Goal: Information Seeking & Learning: Learn about a topic

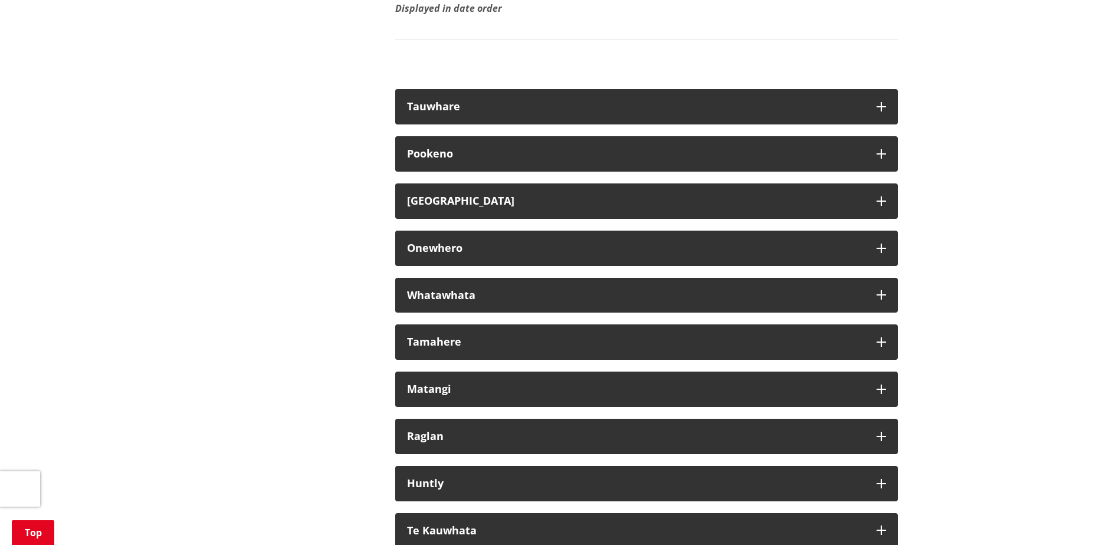
scroll to position [6706, 0]
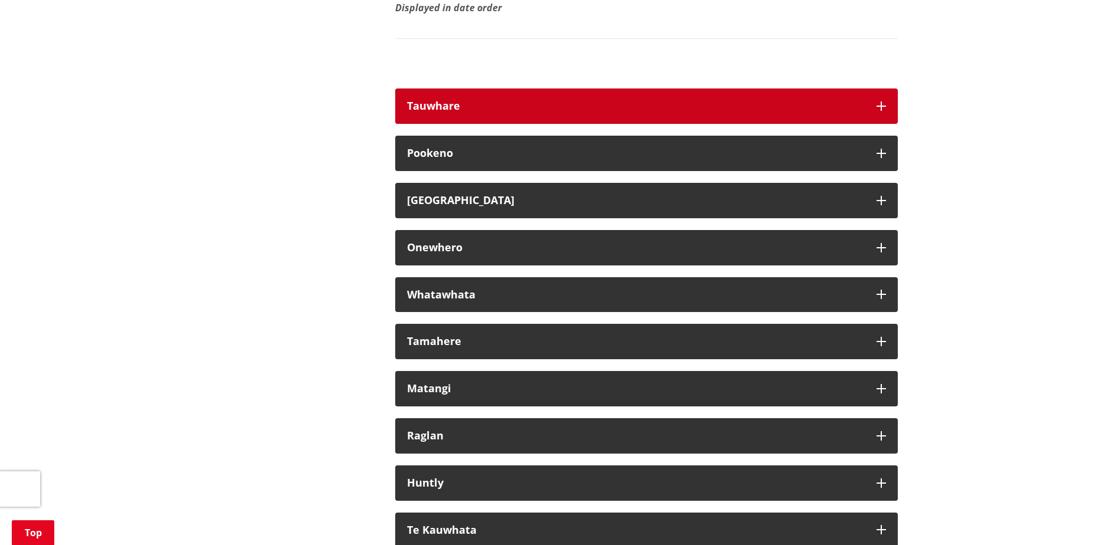
click at [880, 111] on icon "button" at bounding box center [880, 105] width 9 height 9
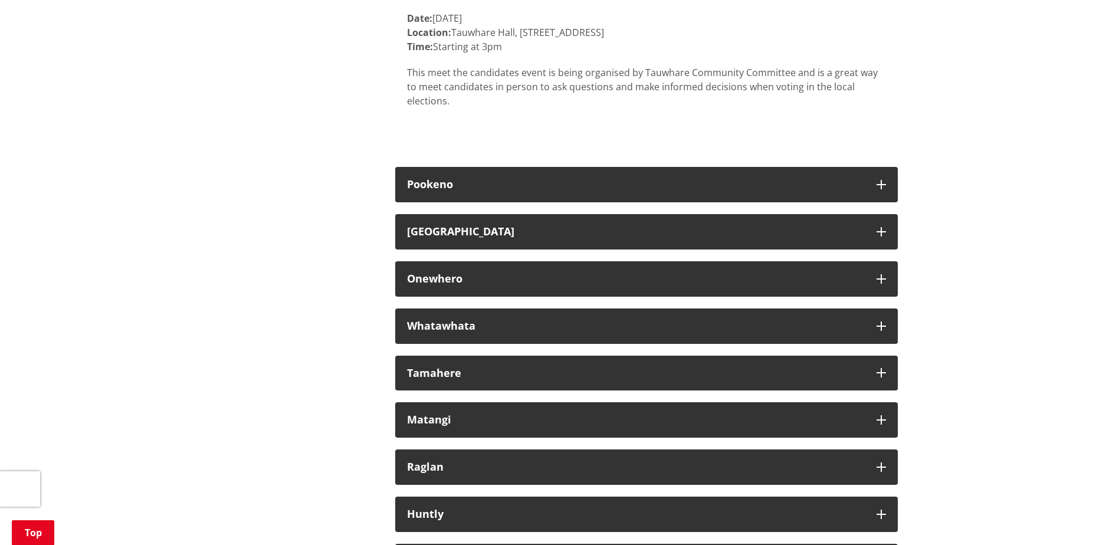
scroll to position [6901, 0]
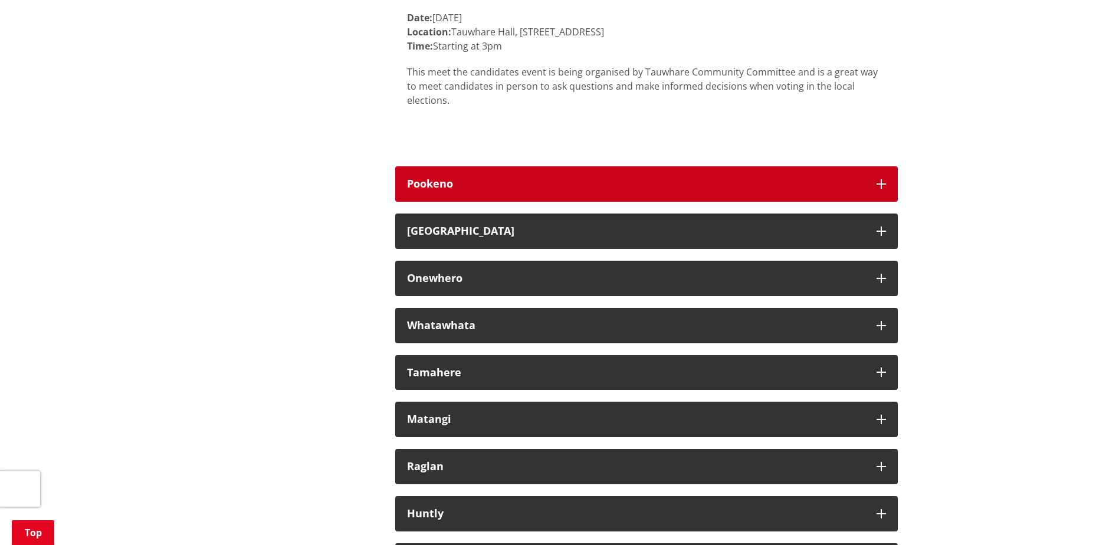
click at [887, 196] on button "Pookeno" at bounding box center [646, 183] width 503 height 35
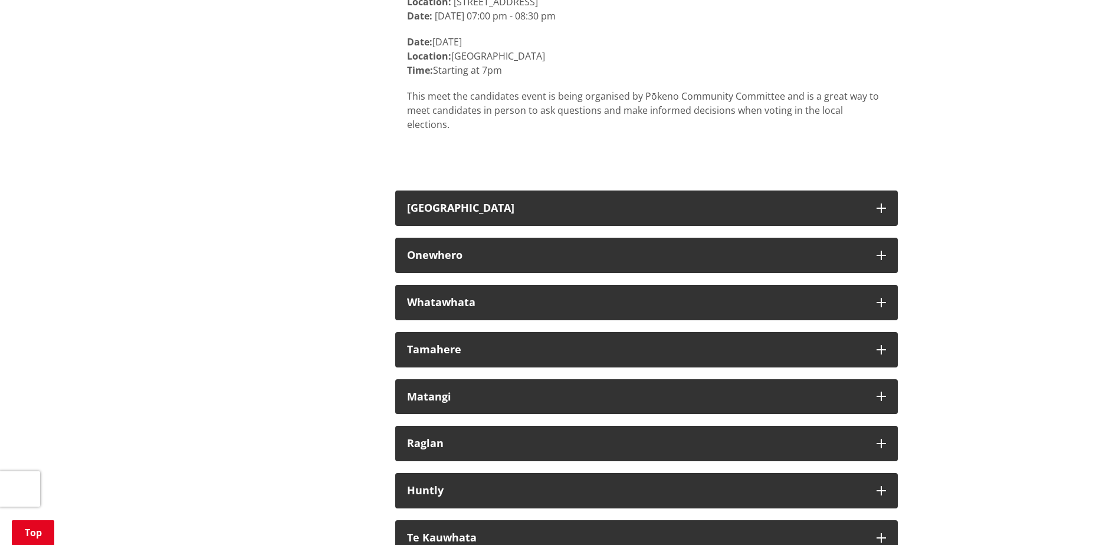
scroll to position [7165, 0]
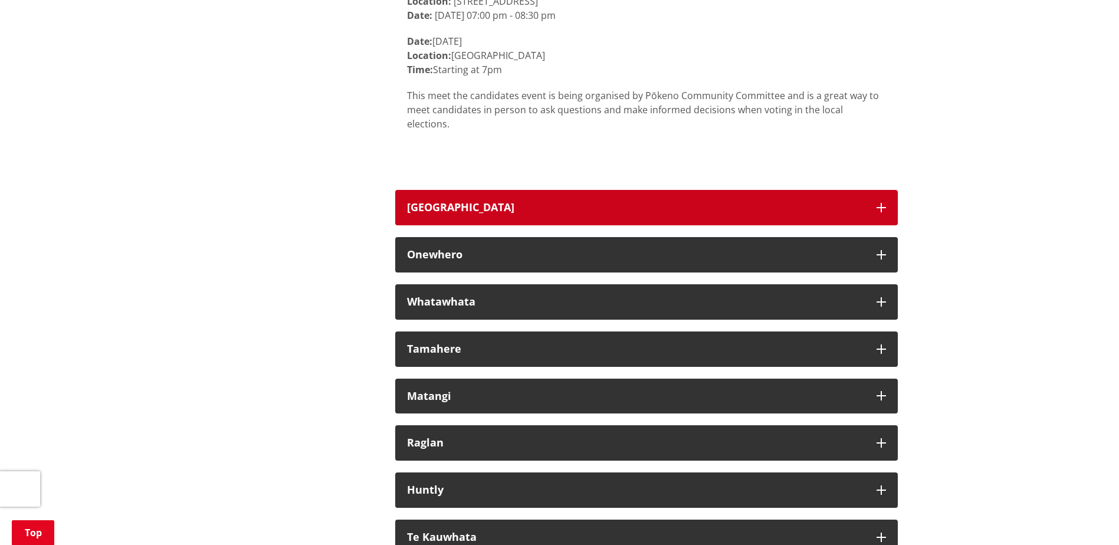
click at [884, 203] on icon "button" at bounding box center [880, 207] width 9 height 9
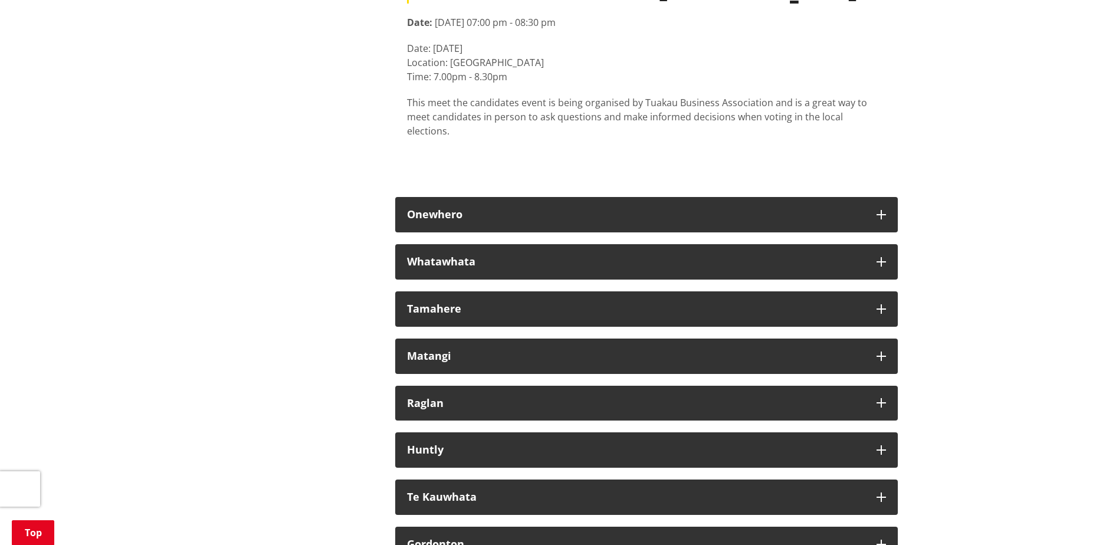
scroll to position [7431, 0]
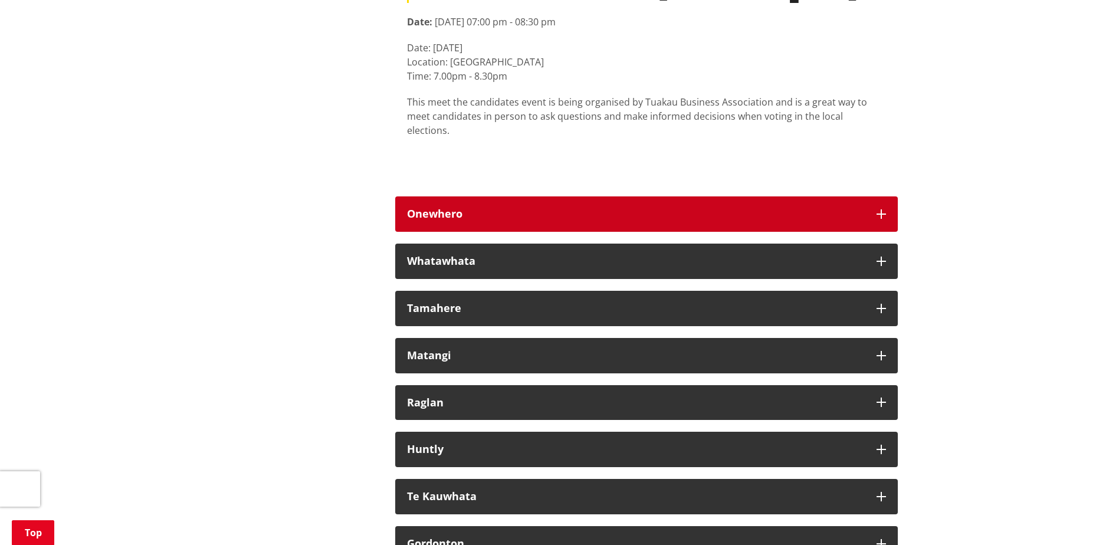
click at [881, 196] on button "Onewhero" at bounding box center [646, 213] width 503 height 35
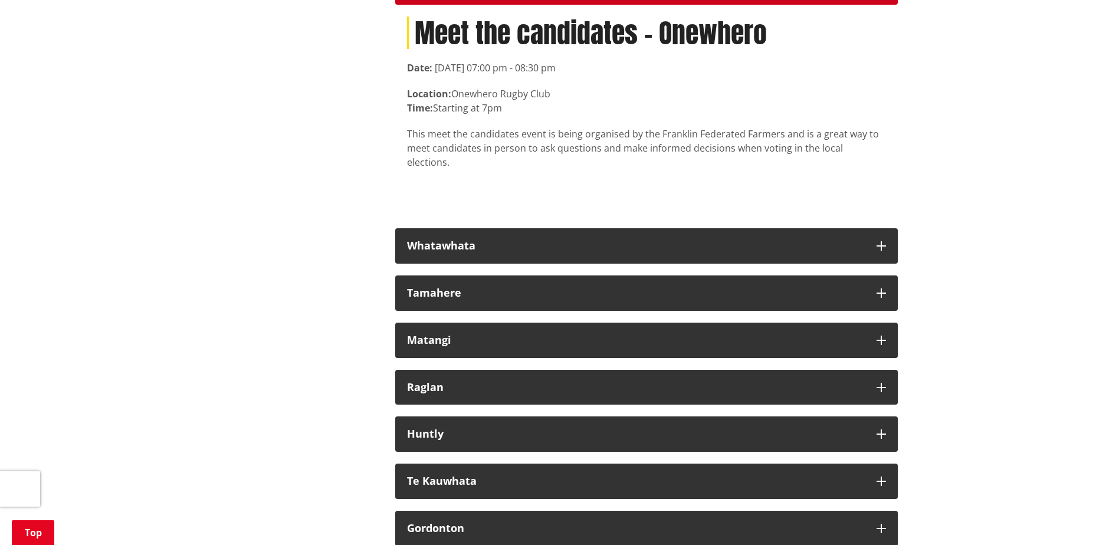
scroll to position [7659, 0]
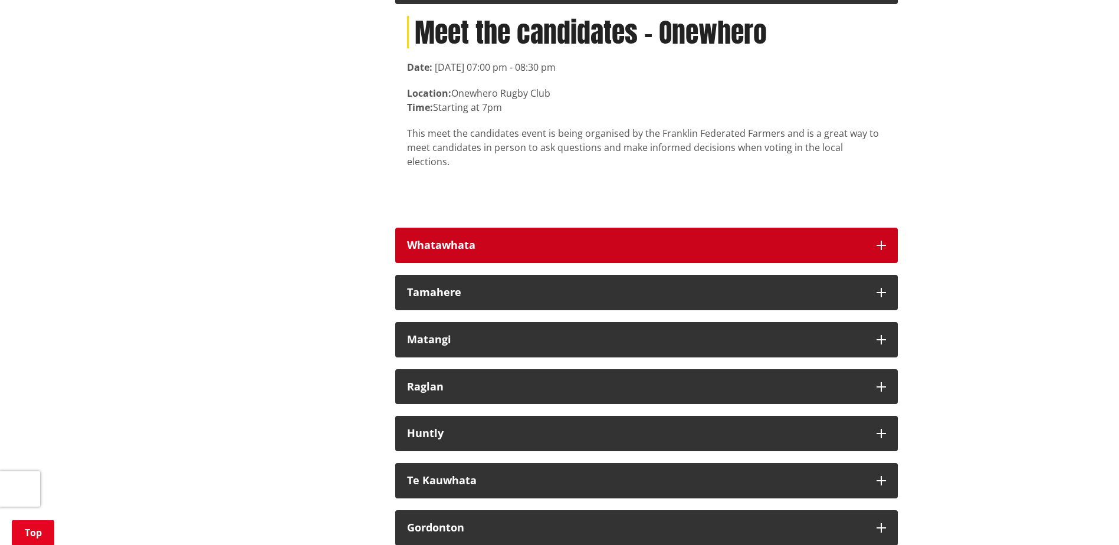
click at [888, 228] on button "Whatawhata" at bounding box center [646, 245] width 503 height 35
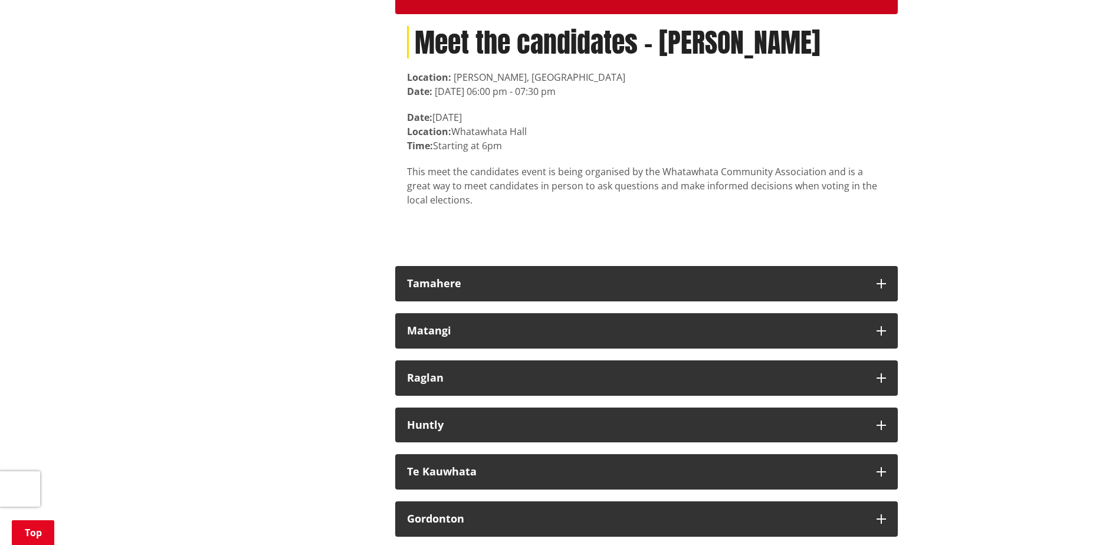
scroll to position [7909, 0]
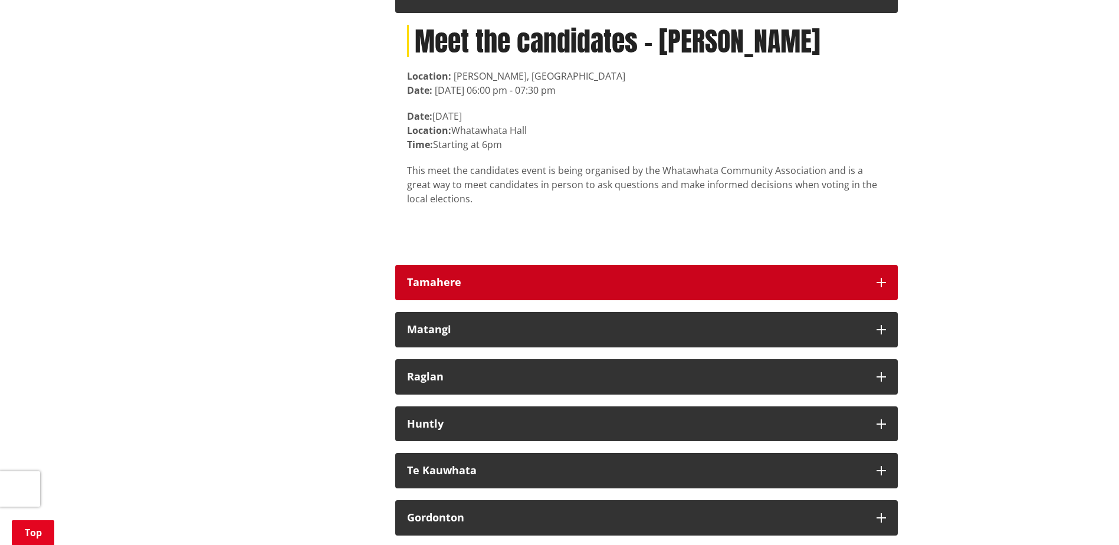
click at [884, 278] on icon "button" at bounding box center [880, 282] width 9 height 9
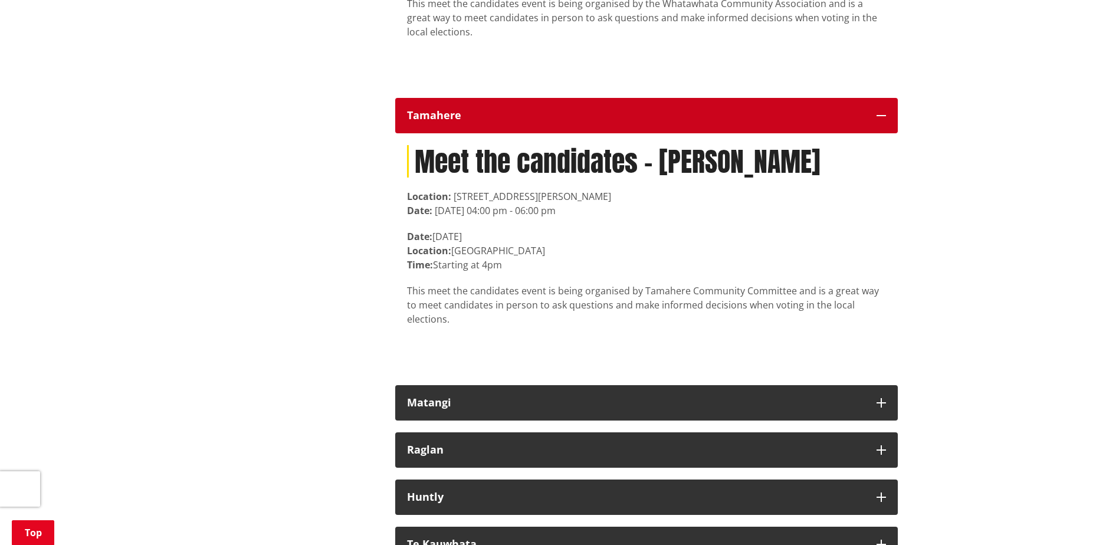
scroll to position [8076, 0]
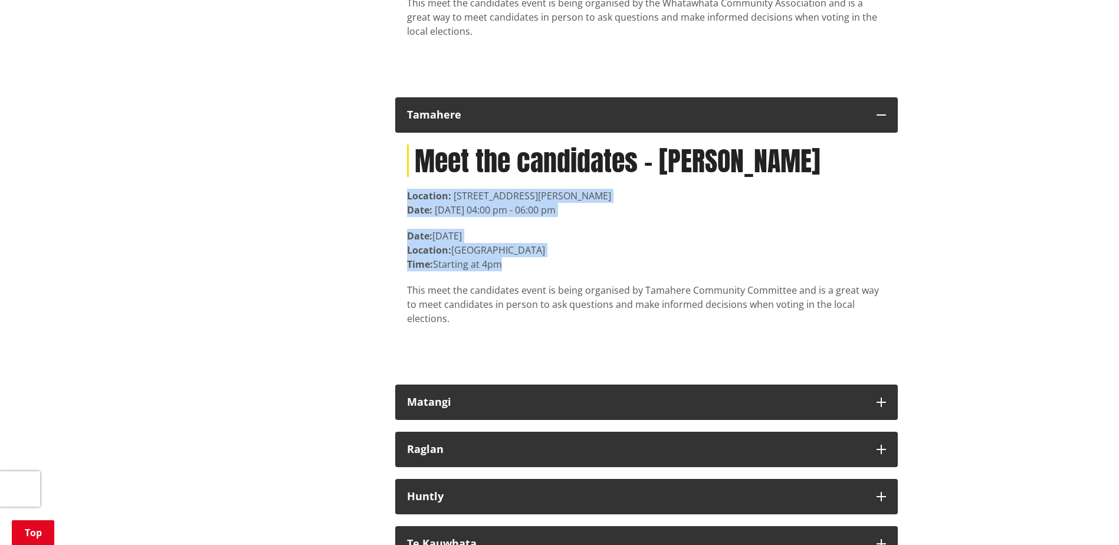
drag, startPoint x: 513, startPoint y: 238, endPoint x: 408, endPoint y: 169, distance: 125.6
click at [408, 169] on article "Meet the candidates - [PERSON_NAME] Location: [STREET_ADDRESS][PERSON_NAME] Dat…" at bounding box center [646, 235] width 479 height 181
copy article "Location: [STREET_ADDRESS][PERSON_NAME] Date: [DATE] 04:00 pm - 06:00 pm Date: …"
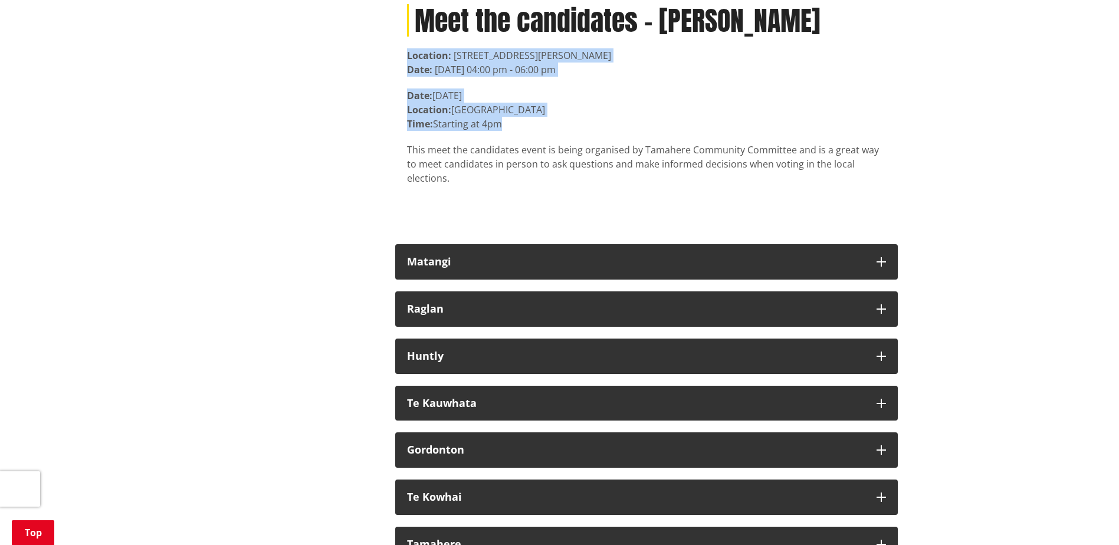
scroll to position [8219, 0]
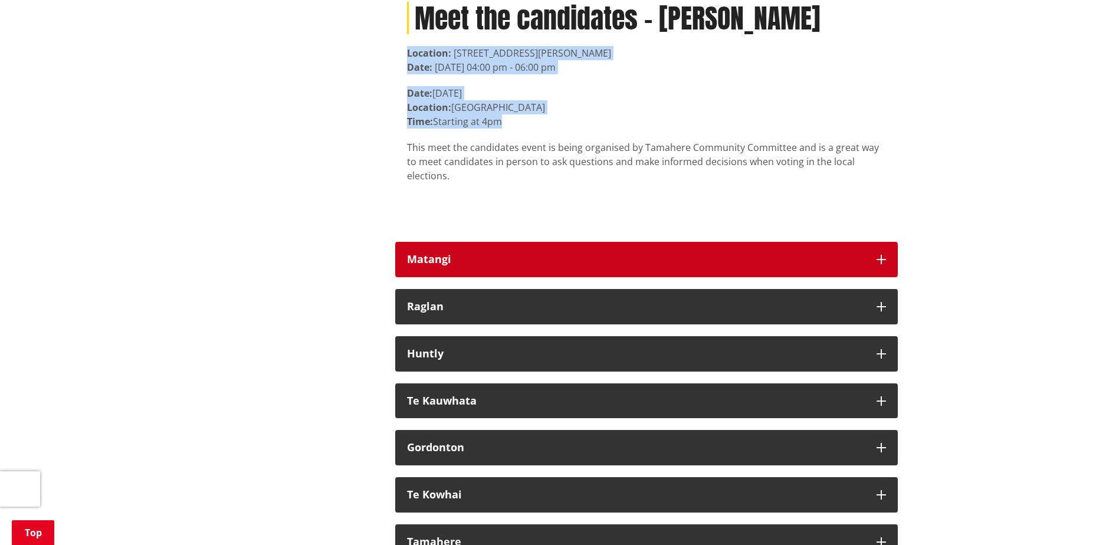
click at [882, 255] on icon "button" at bounding box center [880, 259] width 9 height 9
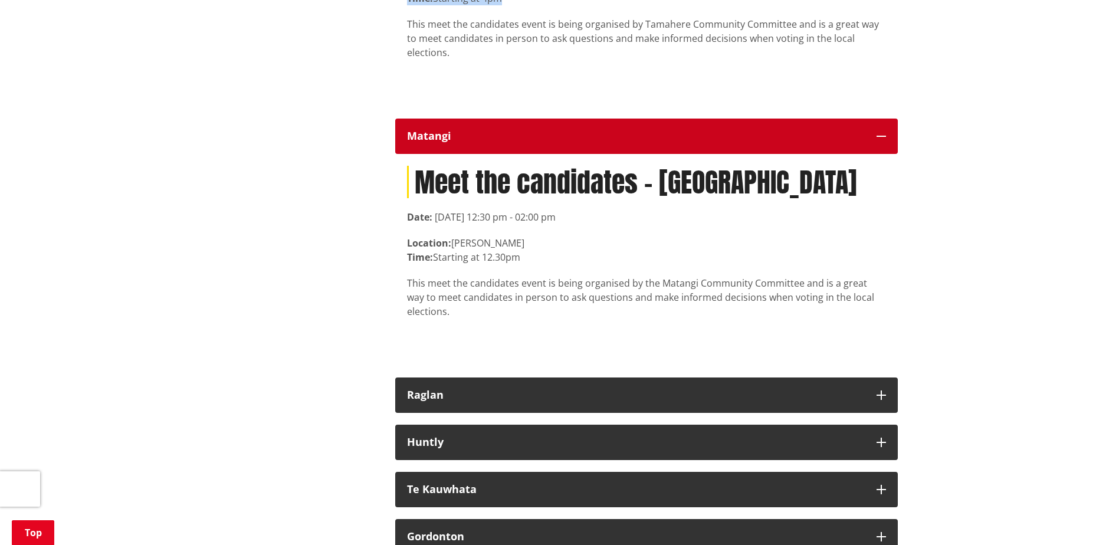
scroll to position [8343, 0]
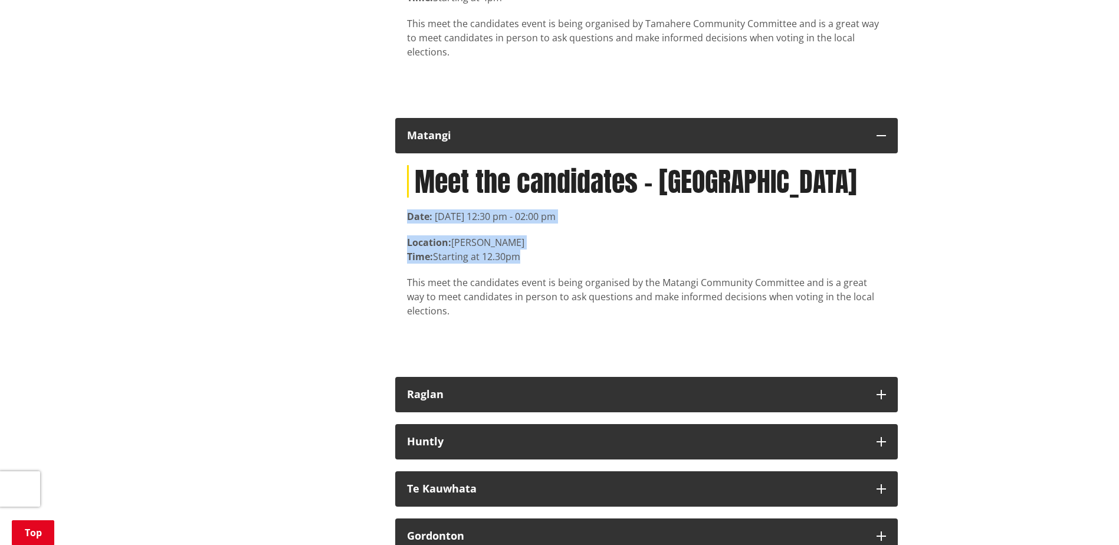
drag, startPoint x: 528, startPoint y: 214, endPoint x: 403, endPoint y: 173, distance: 130.9
click at [403, 173] on div "Meet the candidates - [GEOGRAPHIC_DATA] Date: [DATE] 12:30 pm - 02:00 pm Locati…" at bounding box center [646, 259] width 503 height 212
copy article "Date: [DATE] 12:30 pm - 02:00 pm Location: [PERSON_NAME] Time: Starting at 12.3…"
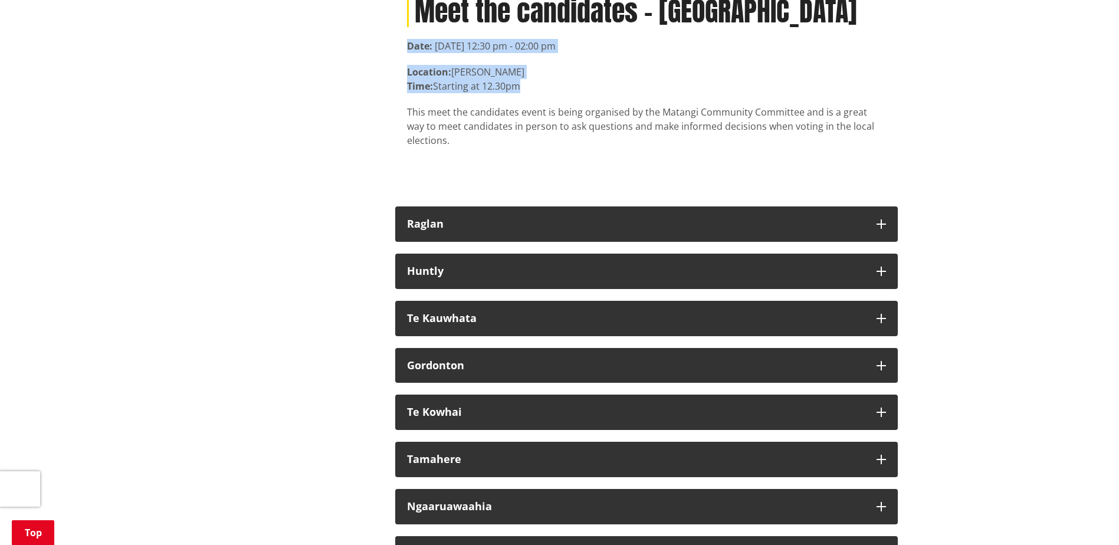
scroll to position [8520, 0]
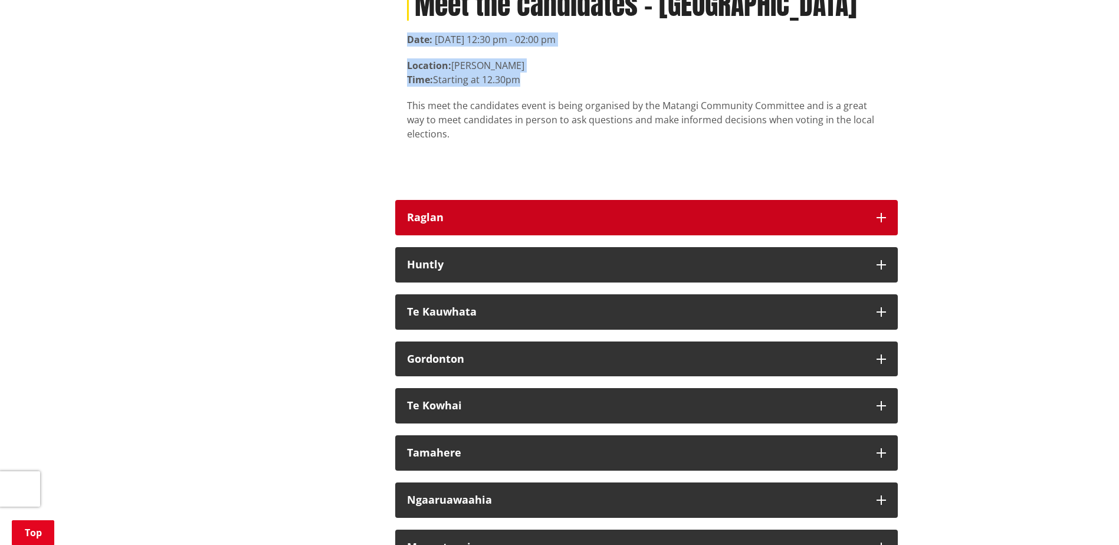
click at [884, 213] on icon "button" at bounding box center [880, 217] width 9 height 9
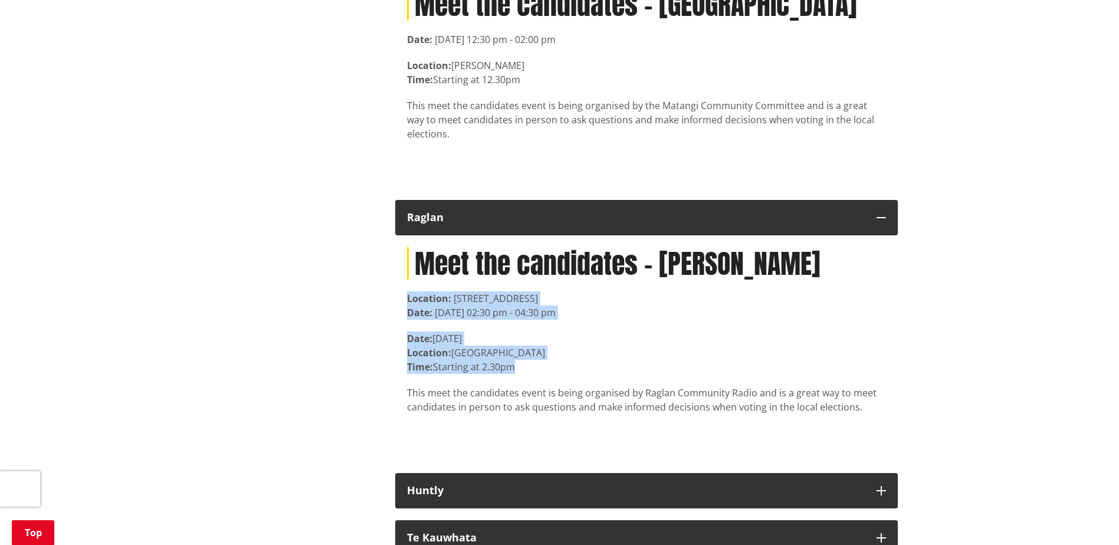
drag, startPoint x: 520, startPoint y: 325, endPoint x: 403, endPoint y: 255, distance: 136.3
click at [403, 255] on div "Meet the candidates - [PERSON_NAME] Location: [STREET_ADDRESS] Date: [DATE] 02:…" at bounding box center [646, 348] width 503 height 226
copy article "Location: [STREET_ADDRESS] Date: [DATE] 02:30 pm - 04:30 pm Date: [DATE] Locati…"
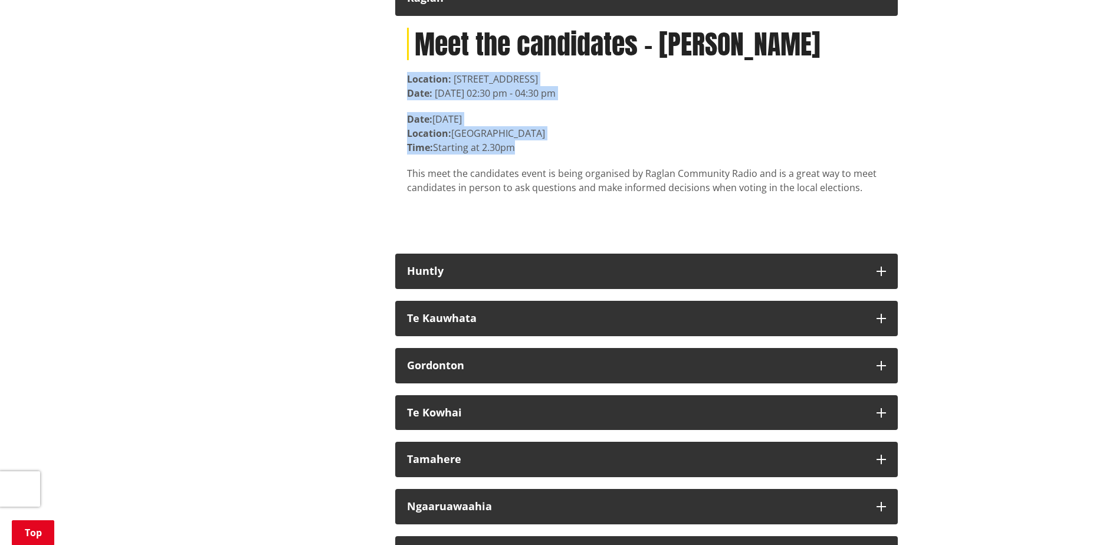
scroll to position [8756, 0]
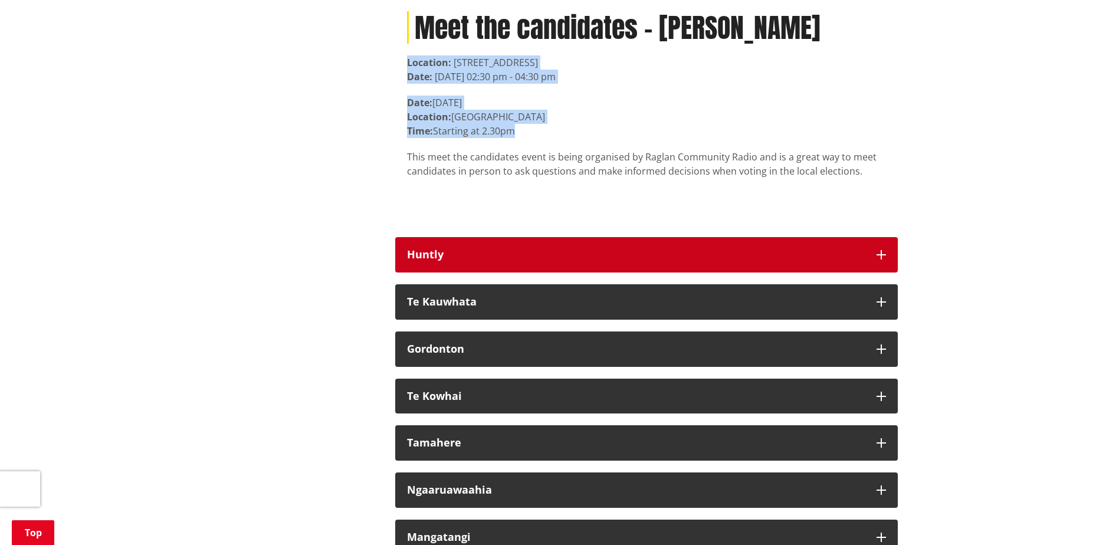
click at [882, 250] on icon "button" at bounding box center [880, 254] width 9 height 9
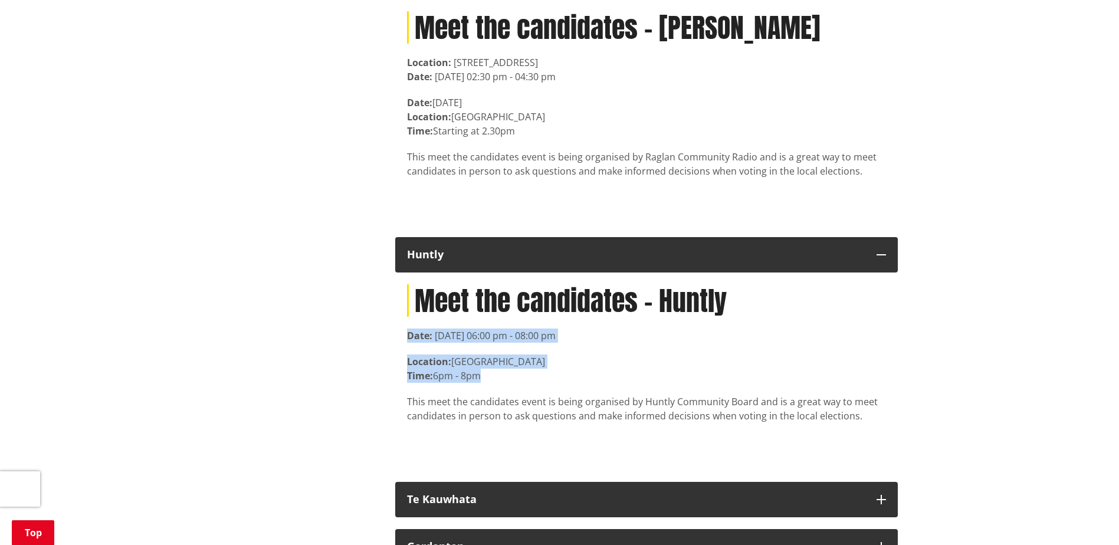
drag, startPoint x: 504, startPoint y: 336, endPoint x: 406, endPoint y: 290, distance: 108.2
click at [406, 290] on div "Meet the candidates - Huntly Date: [DATE] 06:00 pm - 08:00 pm Location: [GEOGRA…" at bounding box center [646, 371] width 503 height 198
copy article "Date: [DATE] 06:00 pm - 08:00 pm Location: [GEOGRAPHIC_DATA] Time: 6pm - 8pm"
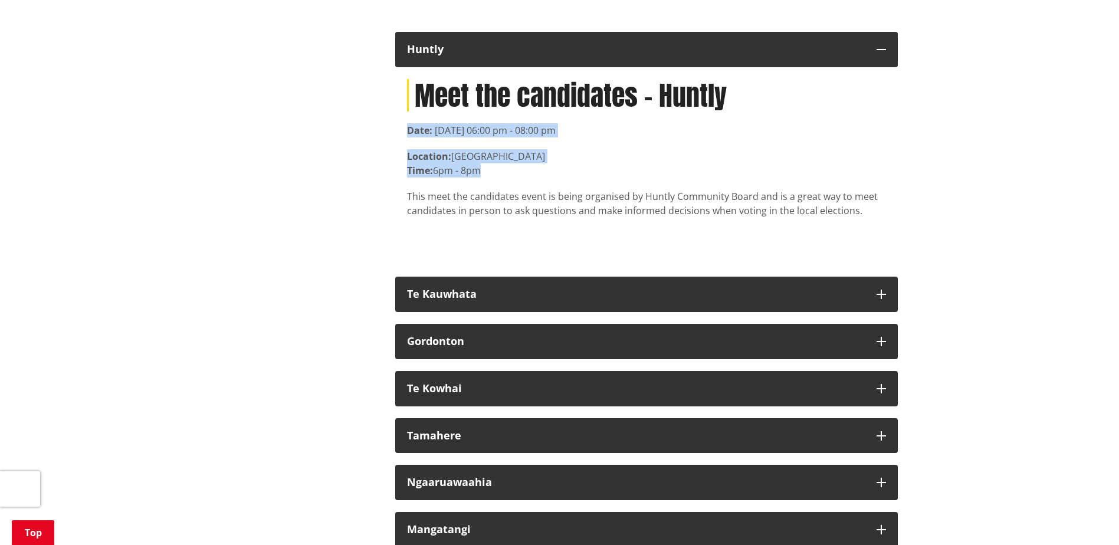
scroll to position [9051, 0]
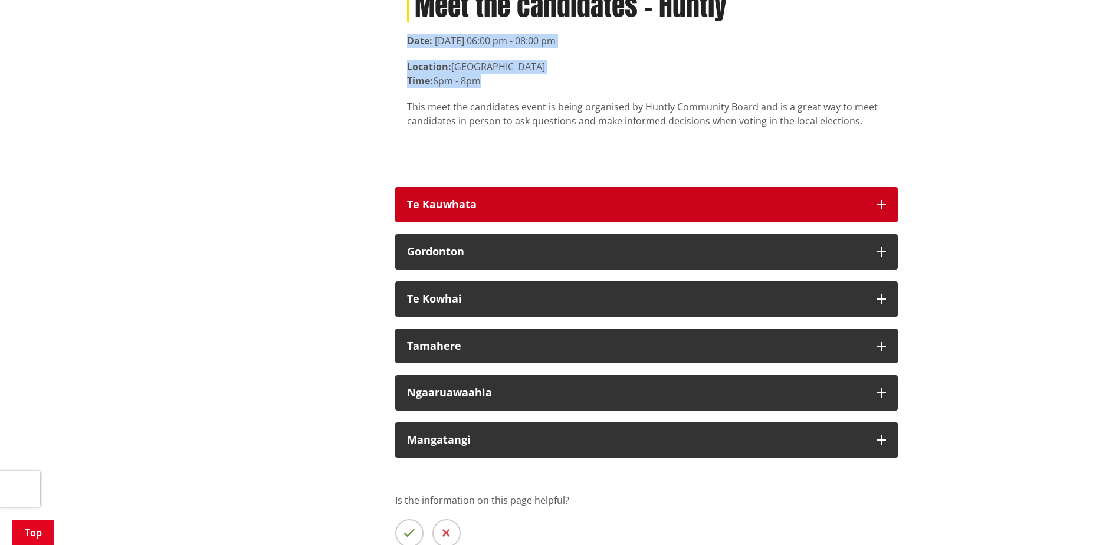
click at [879, 200] on icon "button" at bounding box center [880, 204] width 9 height 9
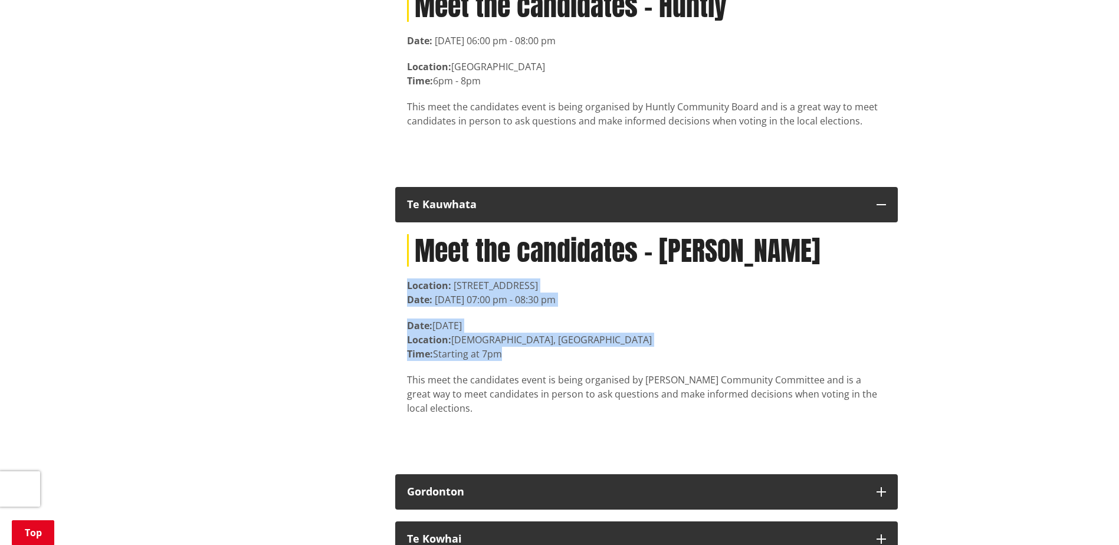
drag, startPoint x: 511, startPoint y: 313, endPoint x: 395, endPoint y: 247, distance: 133.4
click at [395, 247] on div "Meet the candidates - [PERSON_NAME] Location: [STREET_ADDRESS] Date: [DATE] 07:…" at bounding box center [646, 342] width 503 height 240
copy article "Location: [STREET_ADDRESS] Date: [DATE] 07:00 pm - 08:30 pm Date: [DATE] Locati…"
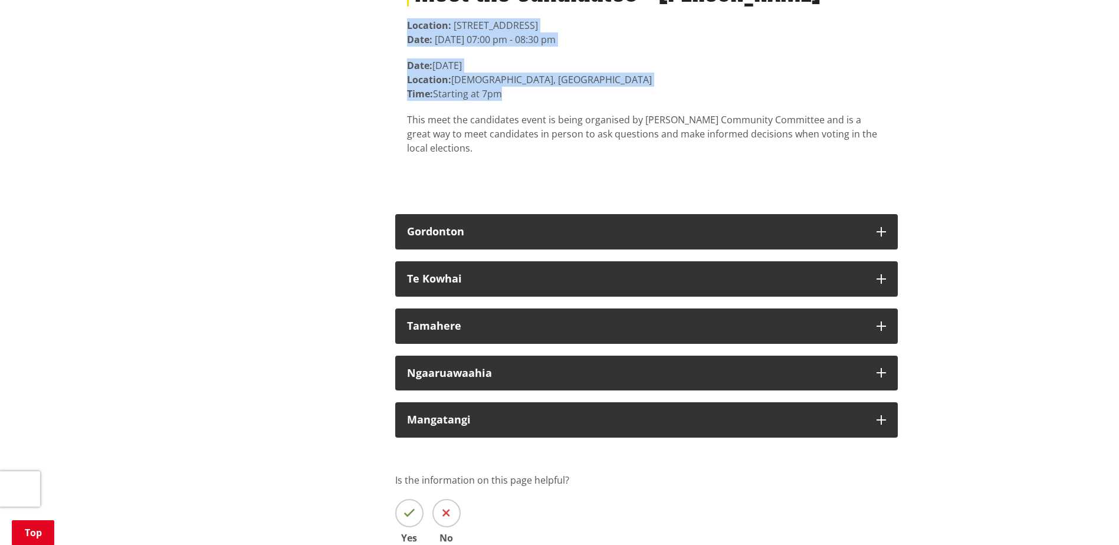
scroll to position [9346, 0]
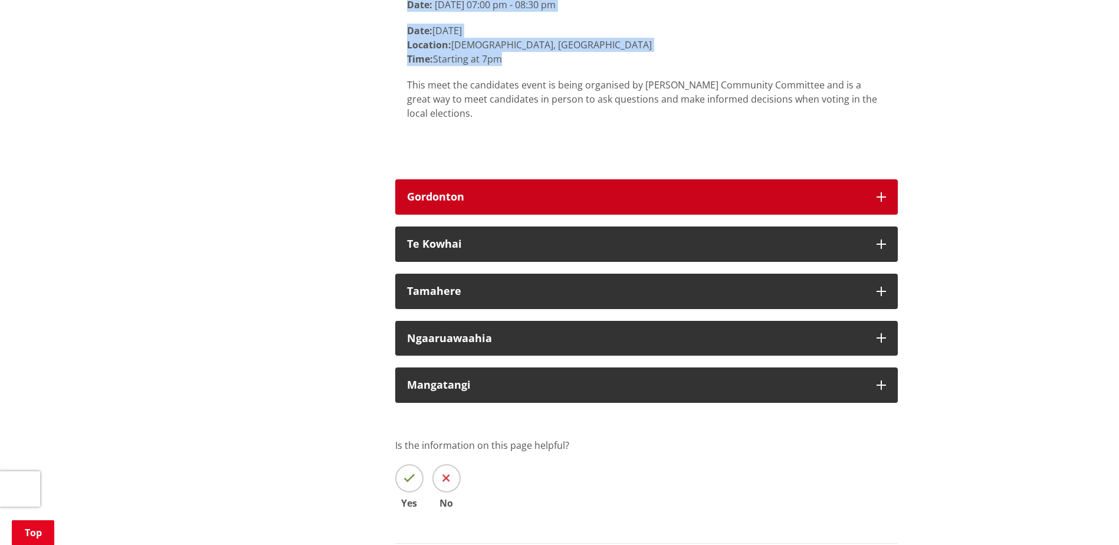
click at [884, 192] on icon "button" at bounding box center [880, 196] width 9 height 9
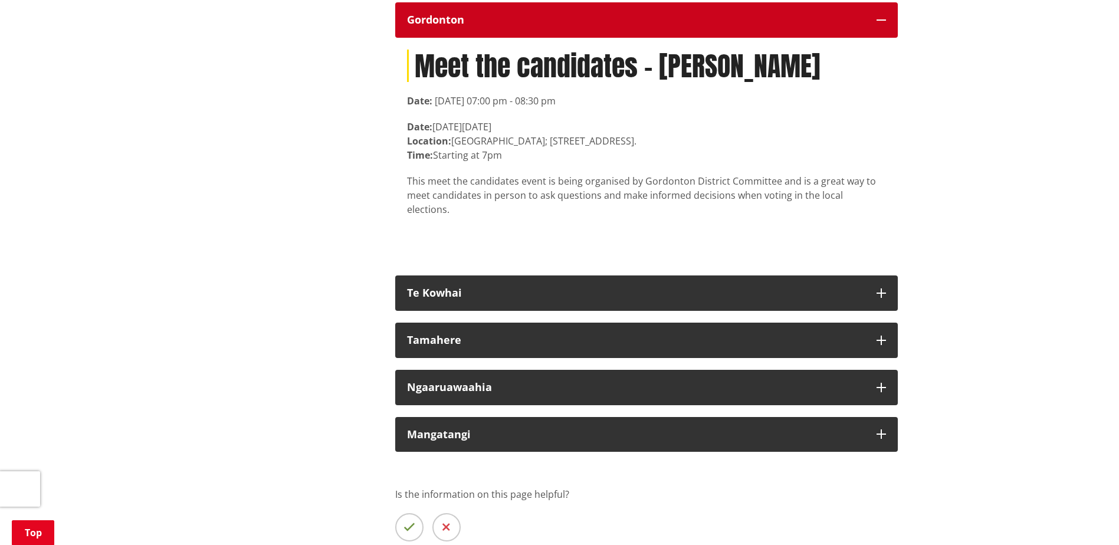
scroll to position [9464, 0]
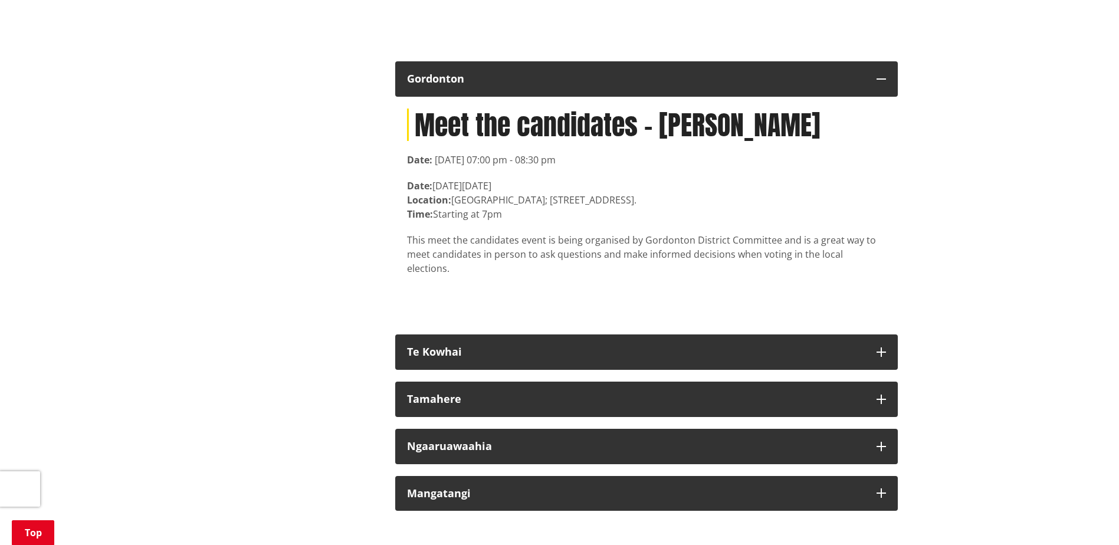
drag, startPoint x: 521, startPoint y: 175, endPoint x: 406, endPoint y: 121, distance: 126.9
click at [406, 121] on div "Meet the candidates - [PERSON_NAME] Date: [DATE] 07:00 pm - 08:30 pm Date: [DAT…" at bounding box center [646, 210] width 503 height 226
copy article "Date: [DATE] 07:00 pm - 08:30 pm Date: [DATE] Location: [GEOGRAPHIC_DATA]; [STR…"
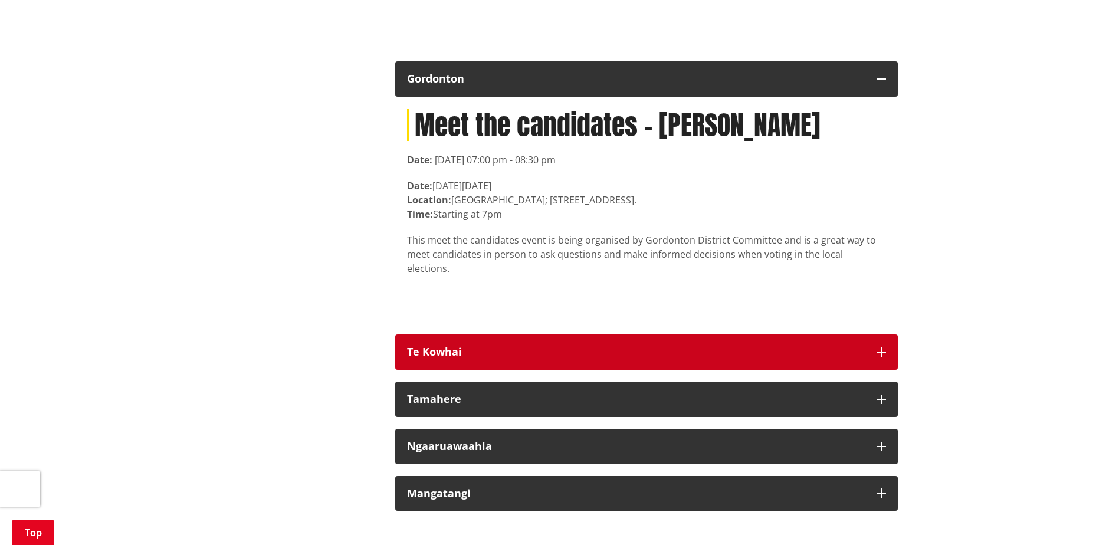
click at [879, 347] on icon "button" at bounding box center [880, 351] width 9 height 9
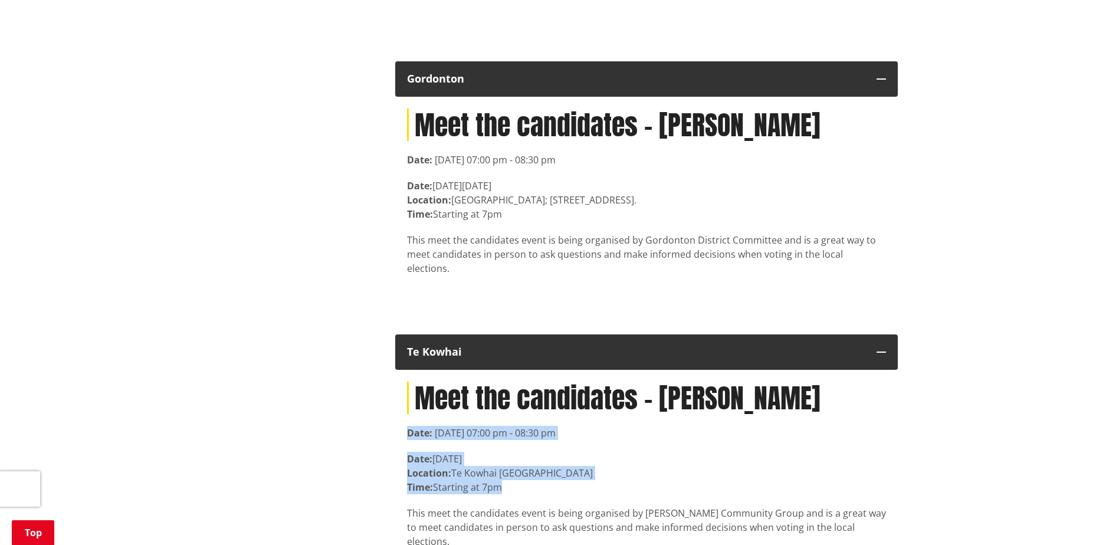
drag, startPoint x: 509, startPoint y: 434, endPoint x: 396, endPoint y: 373, distance: 128.8
click at [396, 373] on div "Meet the candidates - [PERSON_NAME] Date: [DATE] 07:00 pm - 08:30 pm Date: [DAT…" at bounding box center [646, 483] width 503 height 226
copy article "Date: [DATE] 07:00 pm - 08:30 pm Date: [DATE] Location: [GEOGRAPHIC_DATA] Time:…"
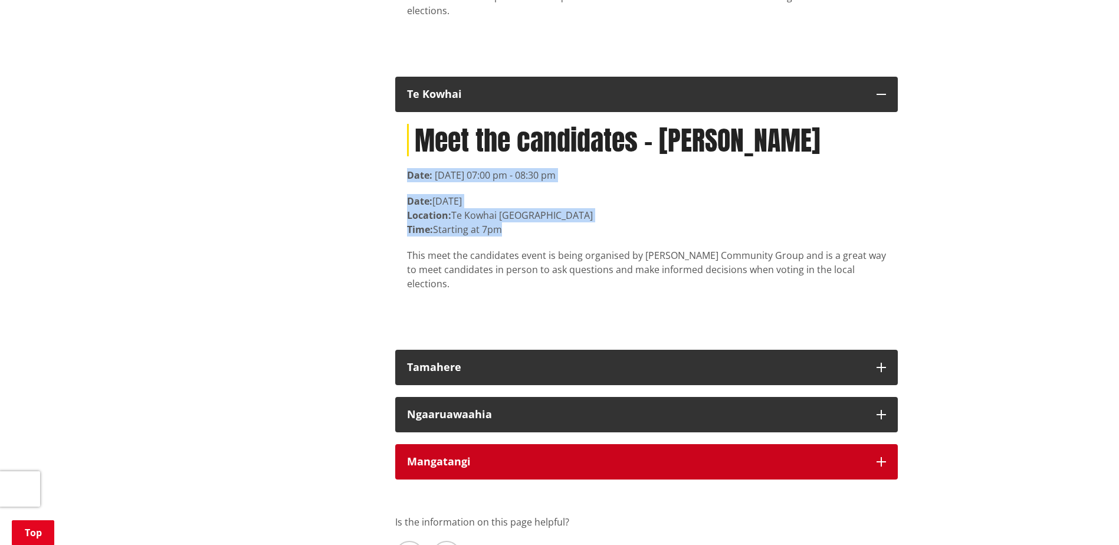
scroll to position [9759, 0]
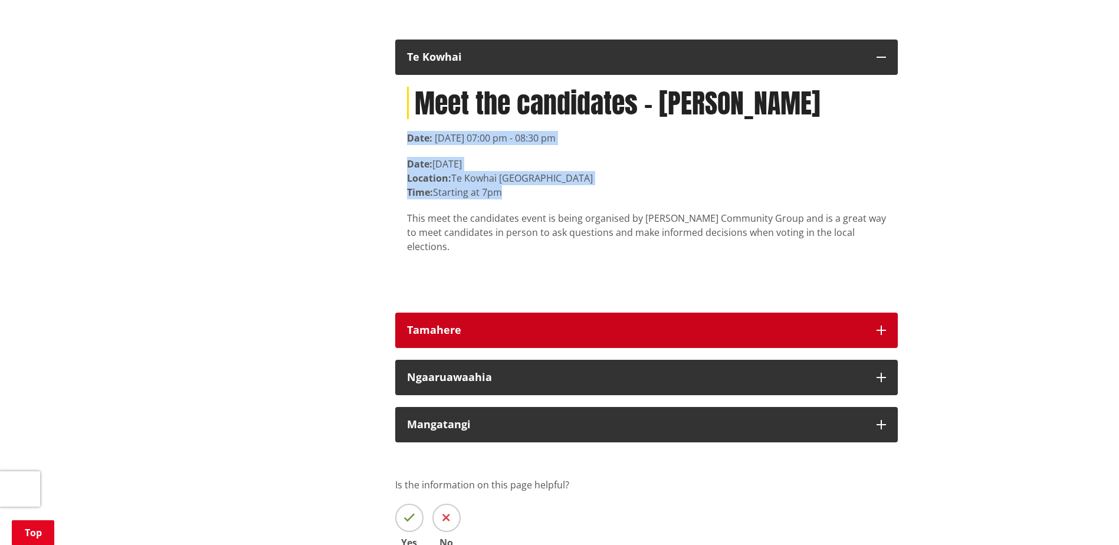
click at [880, 326] on icon "button" at bounding box center [880, 330] width 9 height 9
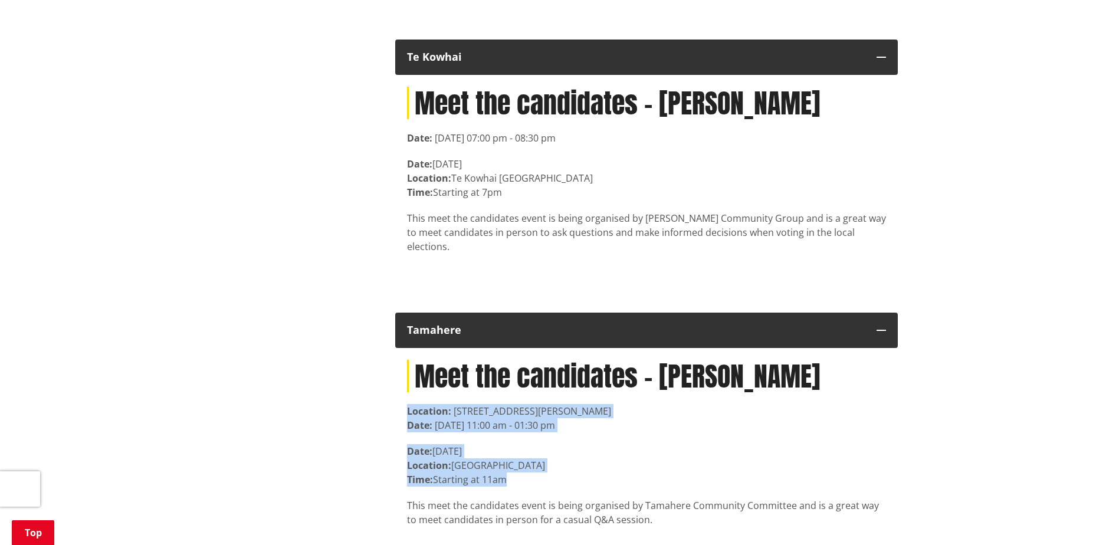
drag, startPoint x: 514, startPoint y: 409, endPoint x: 403, endPoint y: 343, distance: 129.1
click at [403, 348] on div "Meet the candidates - [PERSON_NAME] Location: [STREET_ADDRESS][PERSON_NAME] Dat…" at bounding box center [646, 461] width 503 height 226
copy article "Location: [STREET_ADDRESS][PERSON_NAME] Date: [DATE] 11:00 am - 01:30 pm Date: …"
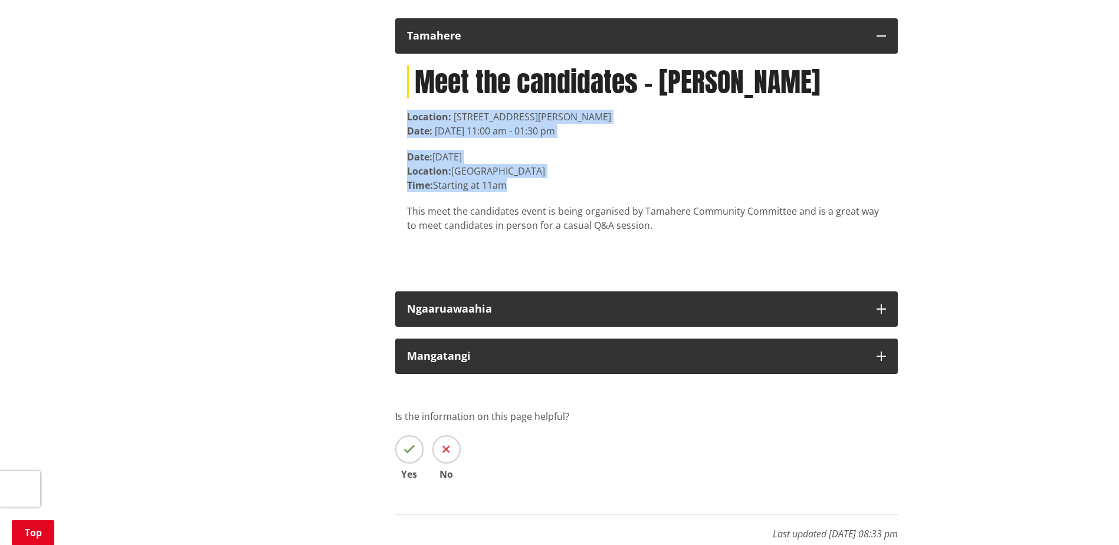
scroll to position [10054, 0]
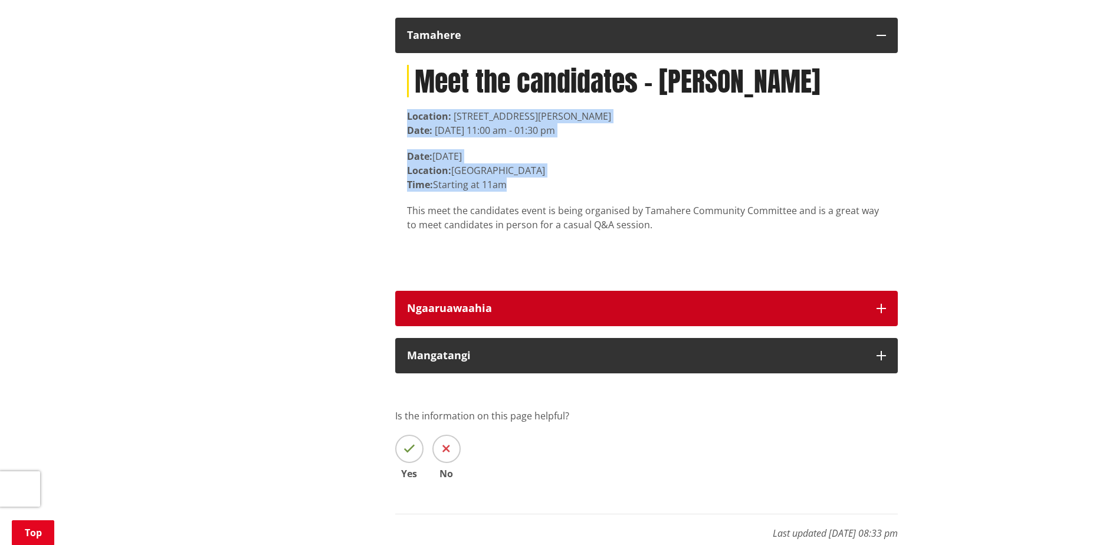
click at [882, 304] on icon "button" at bounding box center [880, 308] width 9 height 9
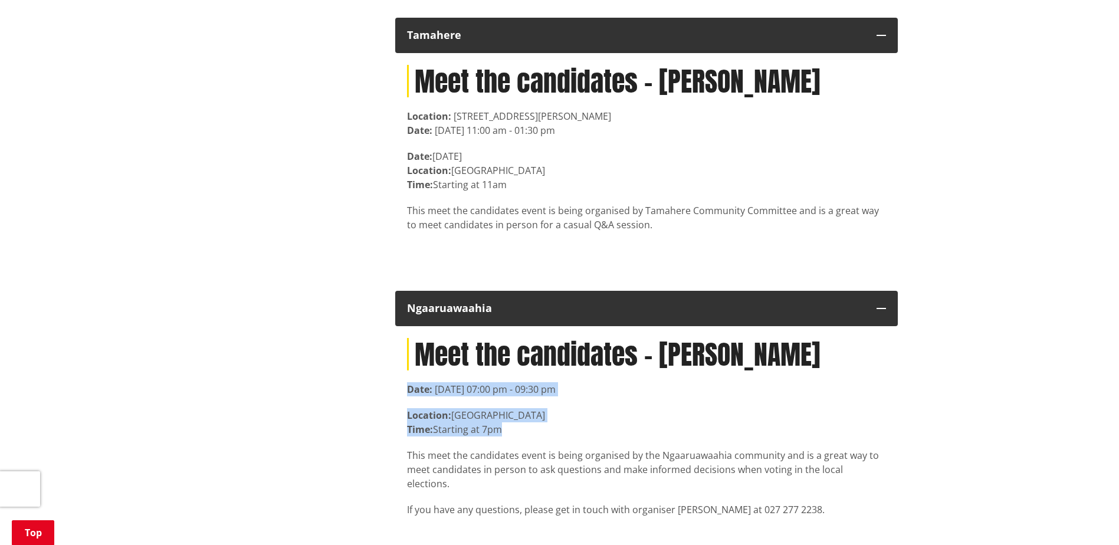
drag, startPoint x: 513, startPoint y: 358, endPoint x: 398, endPoint y: 317, distance: 121.4
click at [398, 326] on div "Meet the candidates - [PERSON_NAME] Date: [DATE] 07:00 pm - 09:30 pm Location: …" at bounding box center [646, 445] width 503 height 238
copy article "Date: [DATE] 07:00 pm - 09:30 pm Location: [GEOGRAPHIC_DATA] Time: Starting at …"
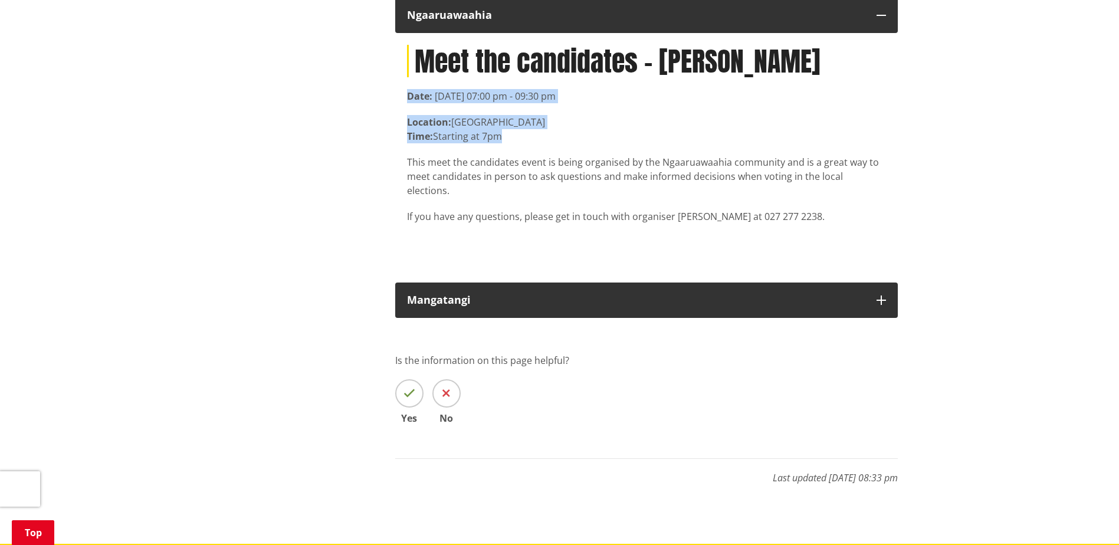
scroll to position [10348, 0]
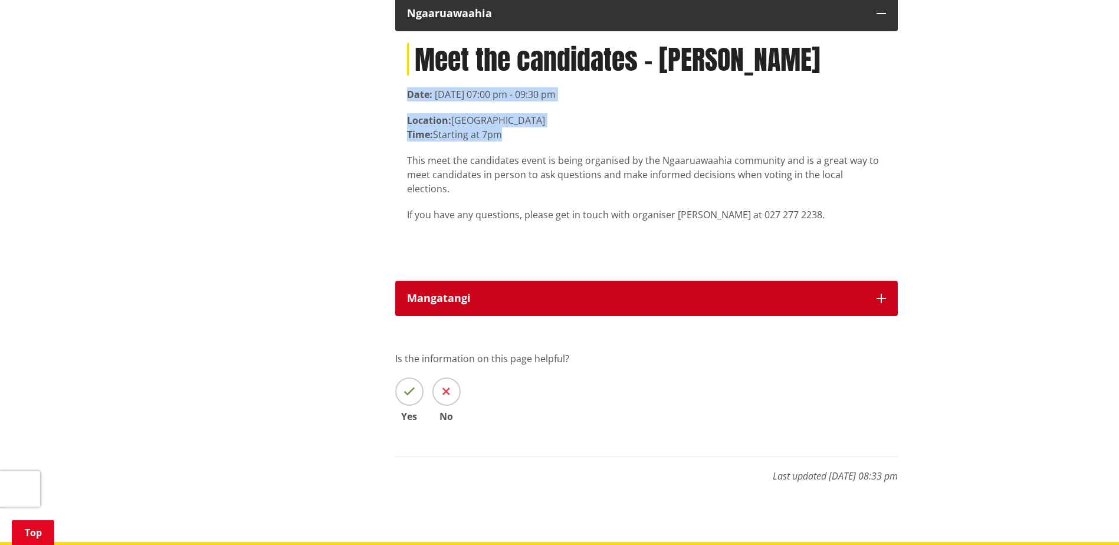
click at [884, 294] on icon "button" at bounding box center [880, 298] width 9 height 9
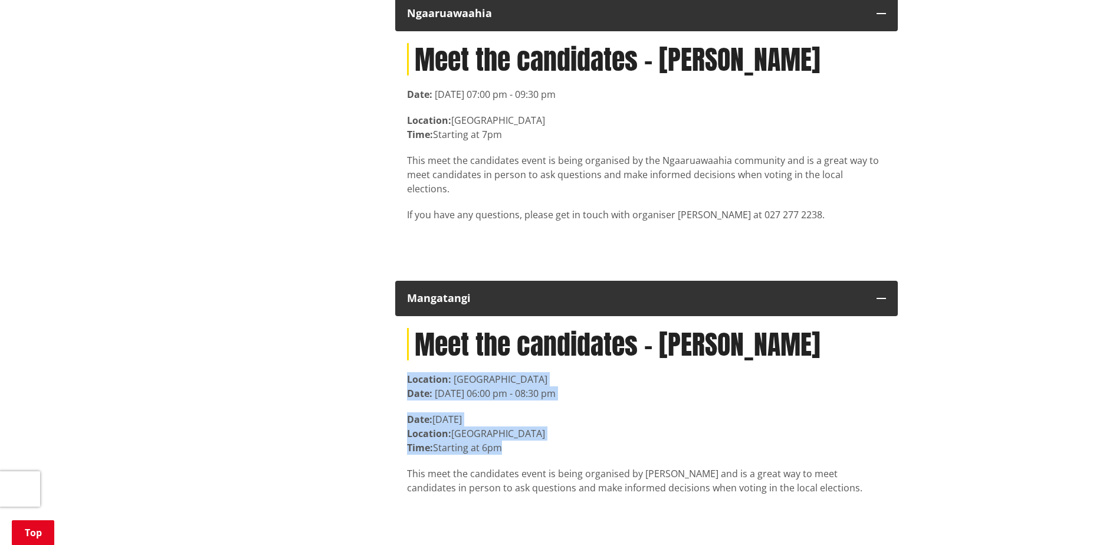
drag, startPoint x: 511, startPoint y: 363, endPoint x: 405, endPoint y: 296, distance: 125.2
click at [405, 316] on div "Meet the candidates - [PERSON_NAME] Location: [STREET_ADDRESS] Date: [DATE] 06:…" at bounding box center [646, 429] width 503 height 226
